Goal: Check status: Check status

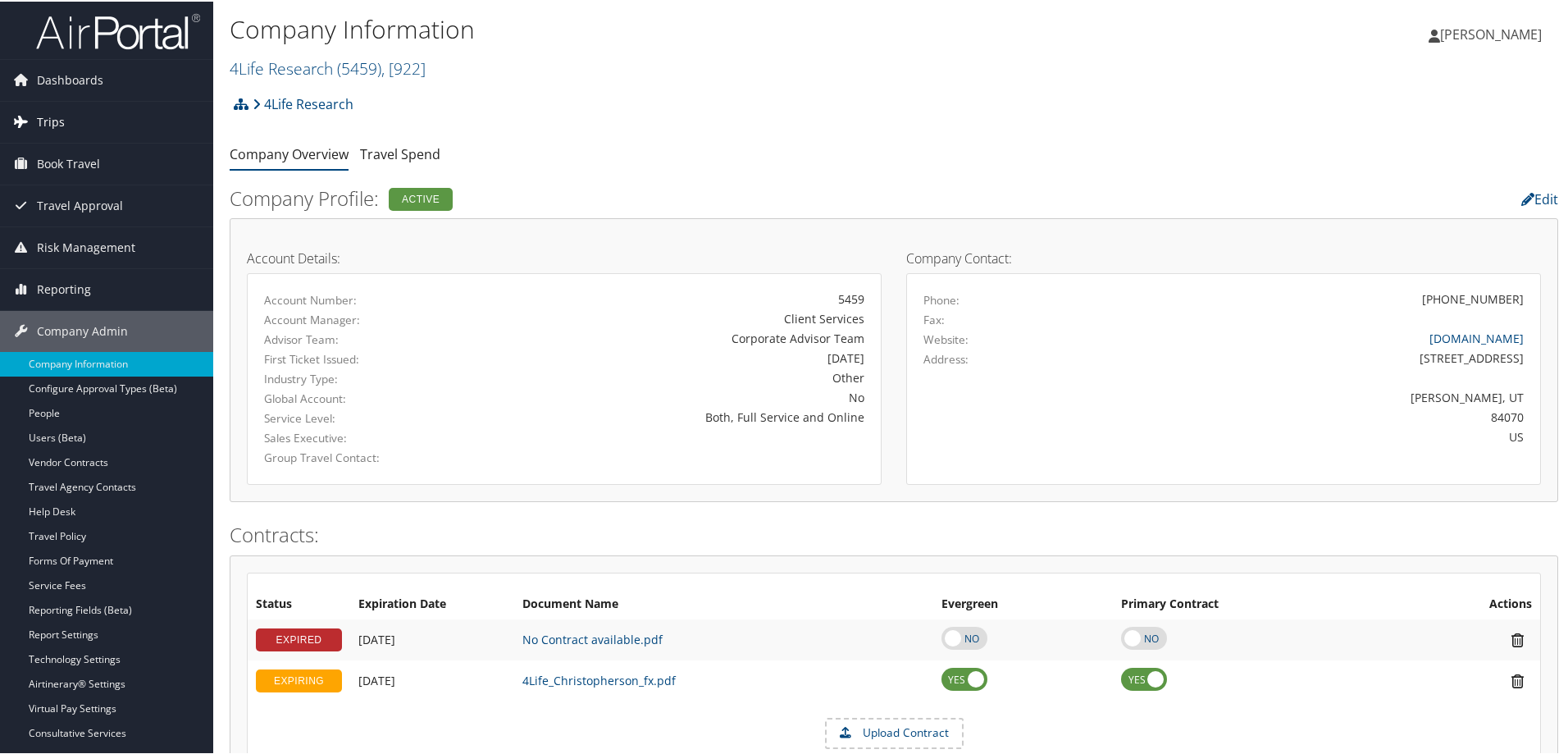
click at [54, 120] on span "Trips" at bounding box center [50, 121] width 28 height 41
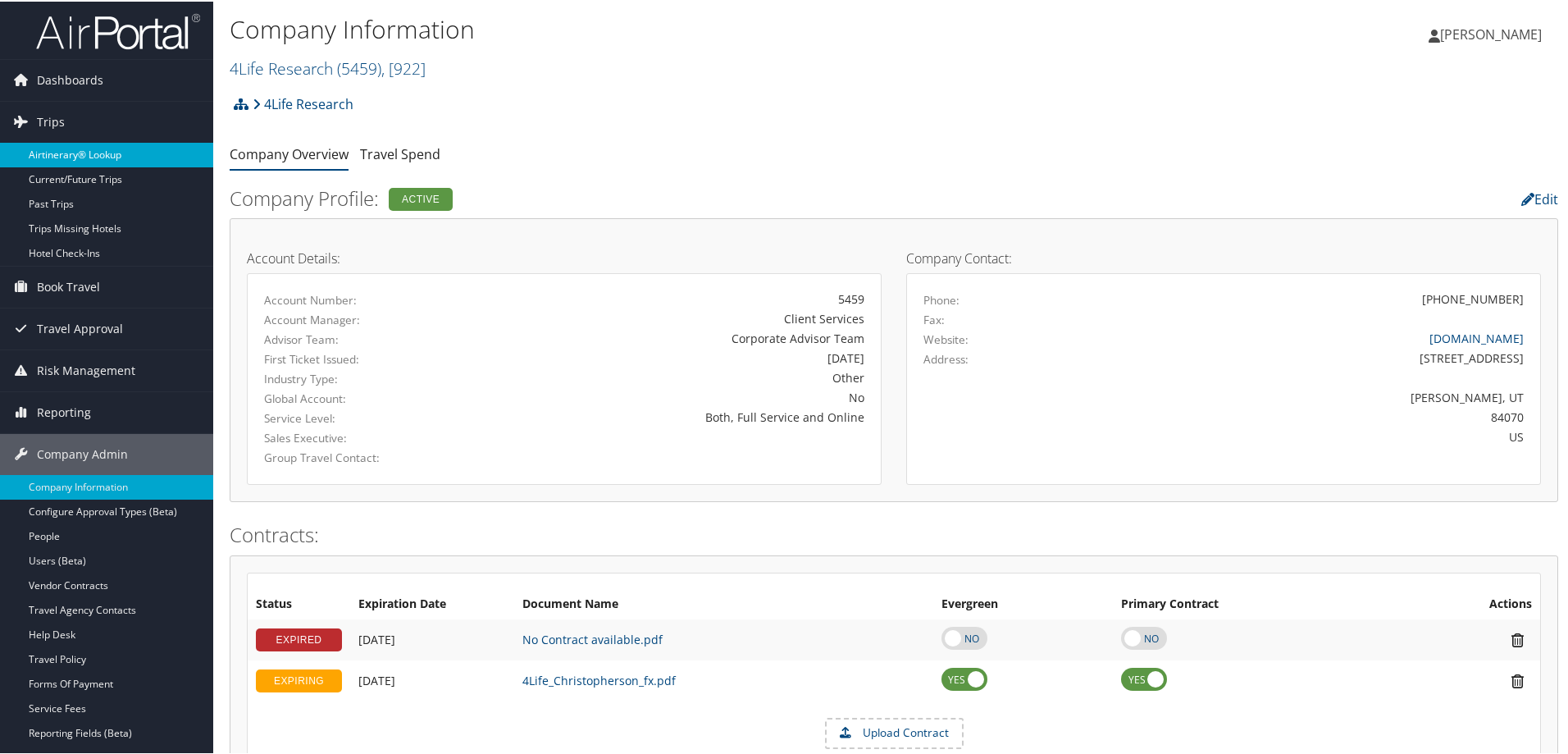
click at [64, 147] on link "Airtinerary® Lookup" at bounding box center [106, 153] width 214 height 24
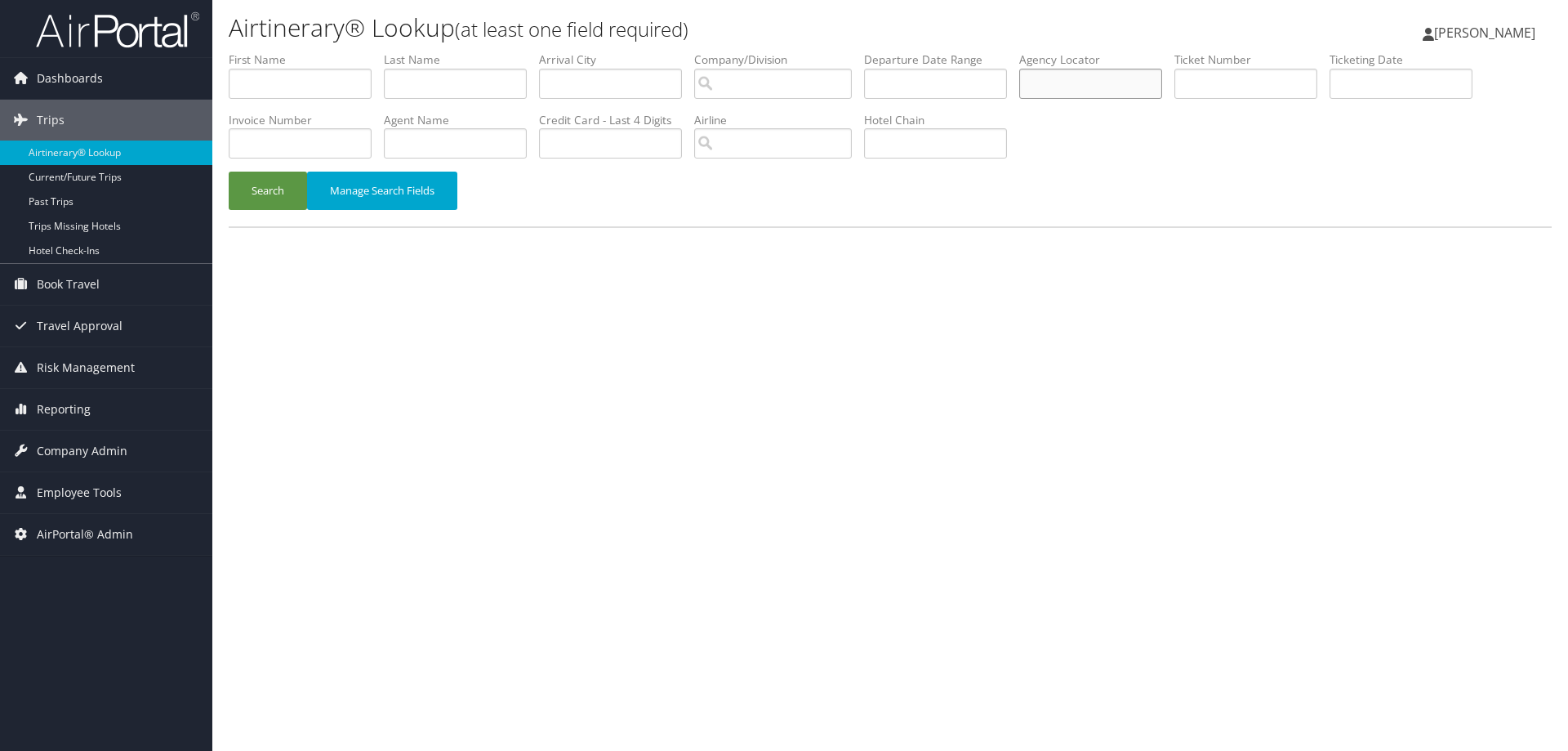
click at [1040, 78] on input "text" at bounding box center [1091, 83] width 143 height 30
paste input "D9P1RK"
type input "D9P1RK"
click at [245, 182] on button "Search" at bounding box center [268, 191] width 78 height 39
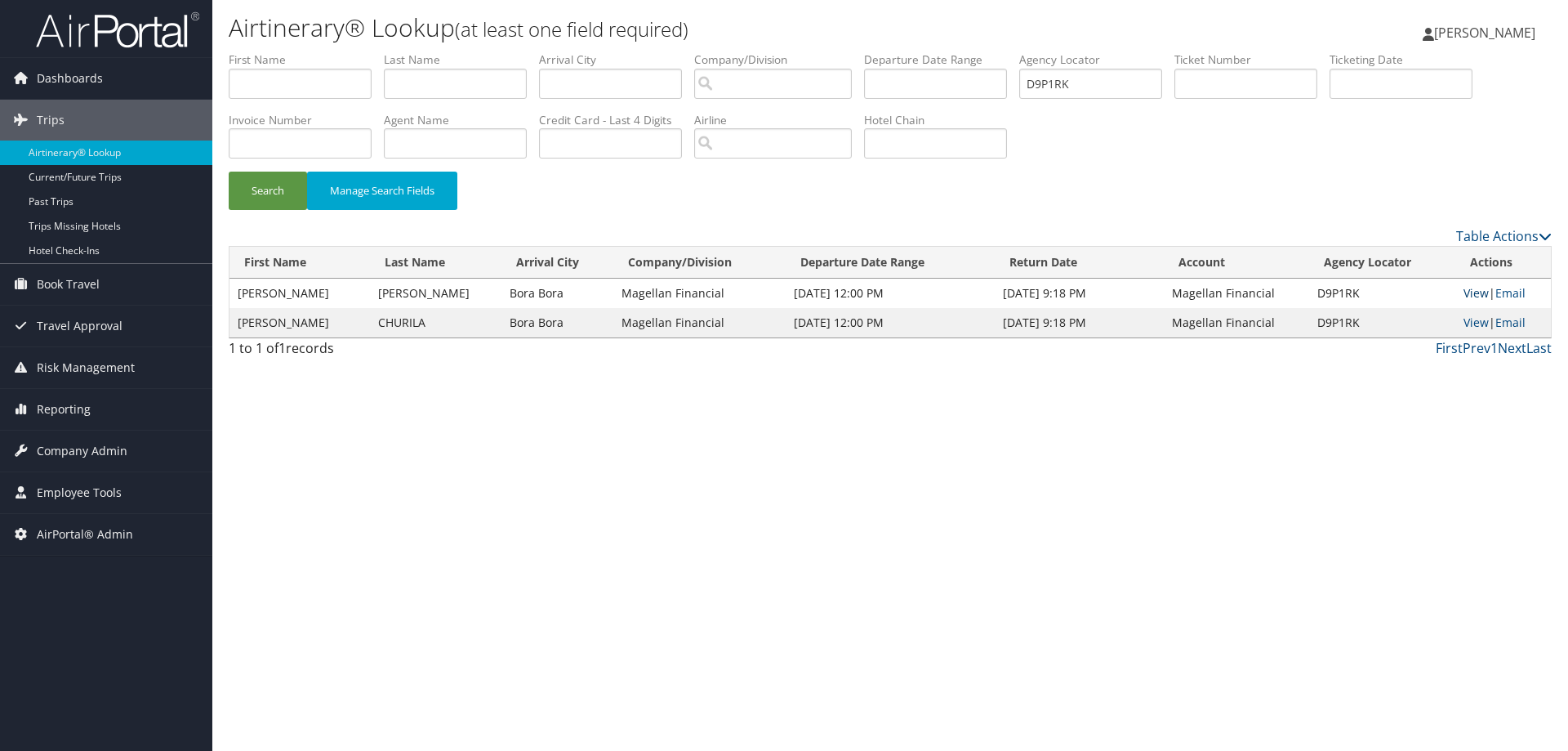
click at [1472, 296] on link "View" at bounding box center [1477, 293] width 25 height 15
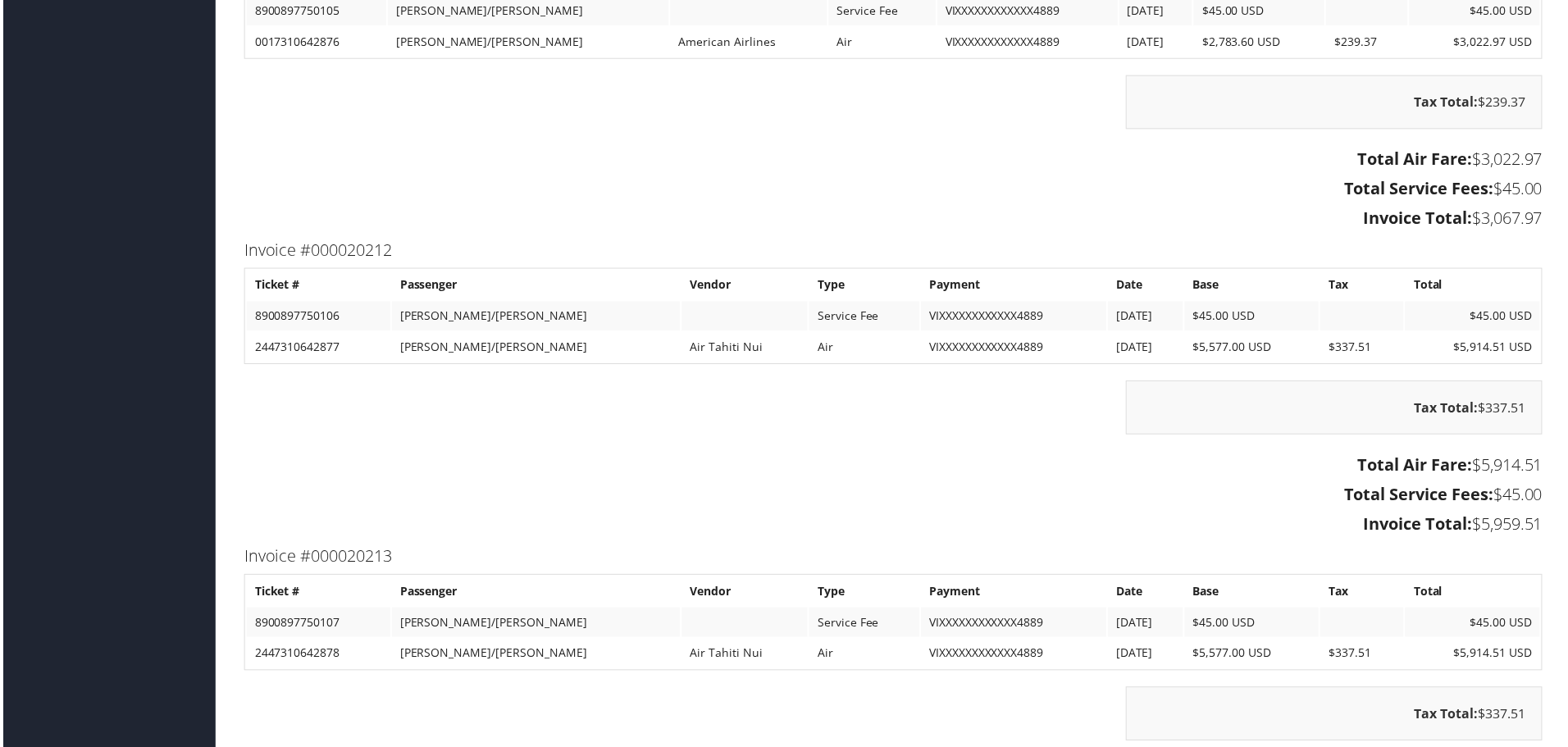
scroll to position [3721, 0]
